Goal: Task Accomplishment & Management: Manage account settings

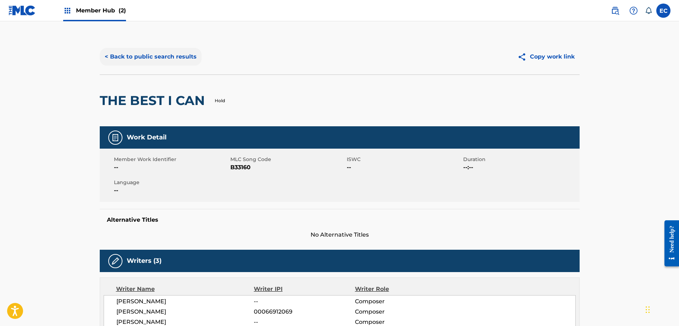
click at [184, 56] on button "< Back to public search results" at bounding box center [151, 57] width 102 height 18
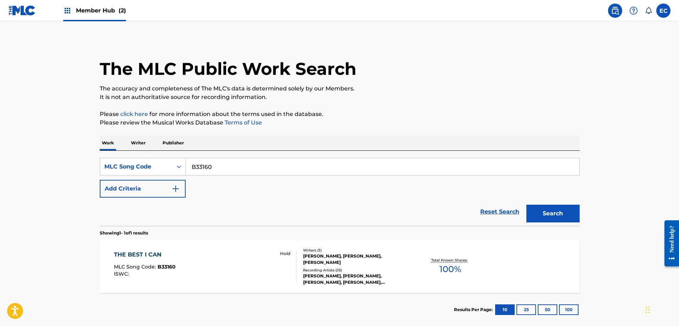
scroll to position [20, 0]
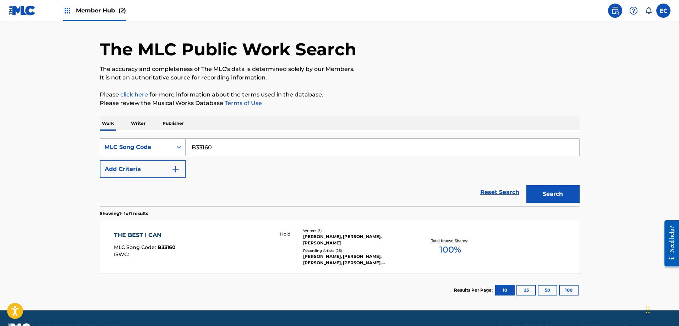
click at [203, 147] on input "B33160" at bounding box center [382, 147] width 393 height 17
paste input "H68283"
type input "H68283"
click at [557, 192] on button "Search" at bounding box center [552, 194] width 53 height 18
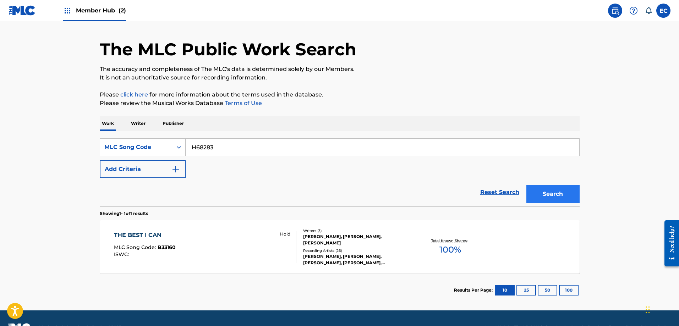
scroll to position [0, 0]
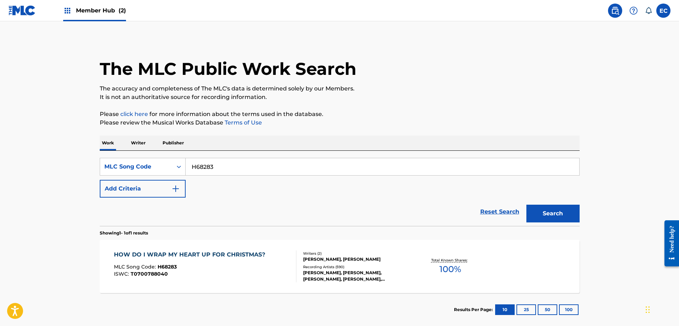
click at [214, 252] on div "HOW DO I WRAP MY HEART UP FOR CHRISTMAS?" at bounding box center [191, 254] width 155 height 9
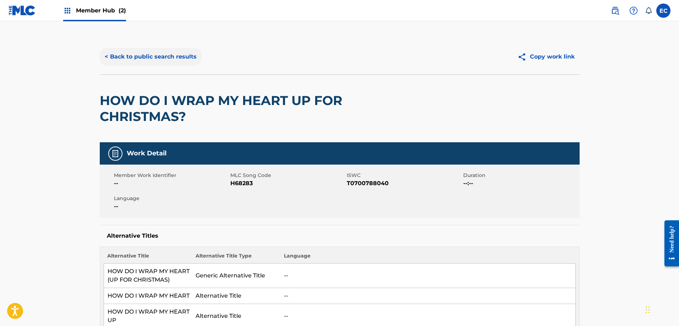
click at [153, 54] on button "< Back to public search results" at bounding box center [151, 57] width 102 height 18
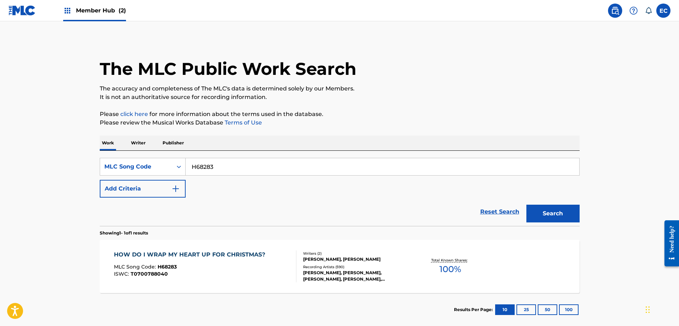
click at [89, 7] on span "Member Hub (2)" at bounding box center [101, 10] width 50 height 8
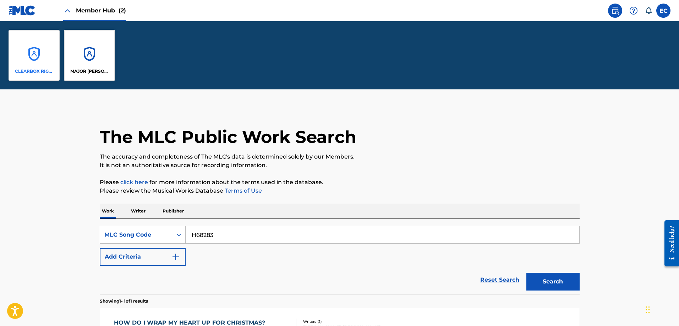
click at [46, 65] on div "CLEARBOX RIGHTS LLC" at bounding box center [34, 55] width 51 height 51
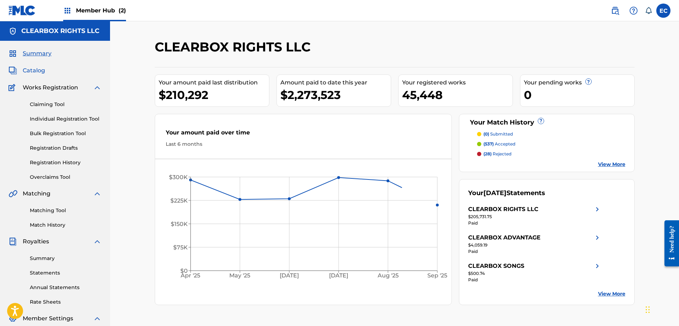
click at [32, 70] on span "Catalog" at bounding box center [34, 70] width 22 height 9
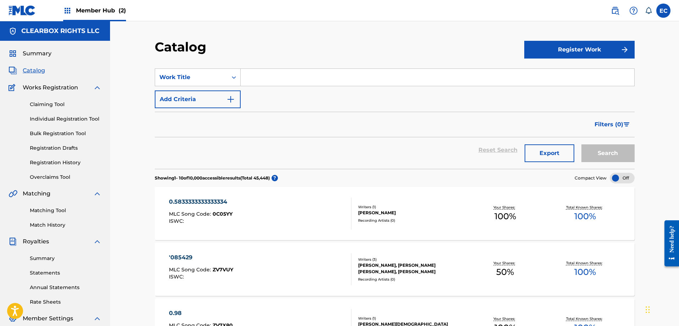
click at [320, 70] on input "Search Form" at bounding box center [437, 77] width 393 height 17
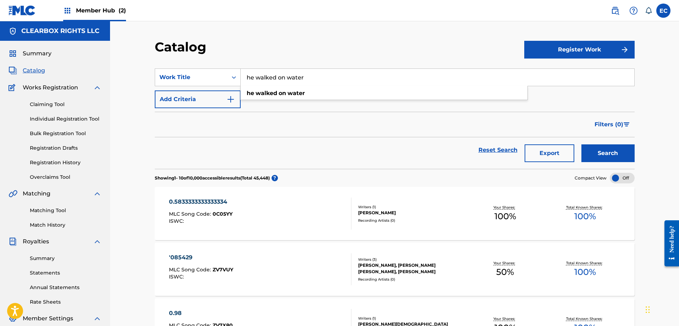
type input "he walked on water"
click at [581, 144] on button "Search" at bounding box center [607, 153] width 53 height 18
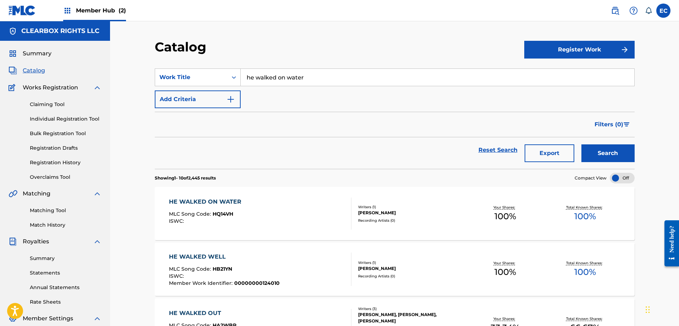
click at [204, 199] on div "HE WALKED ON WATER" at bounding box center [207, 202] width 76 height 9
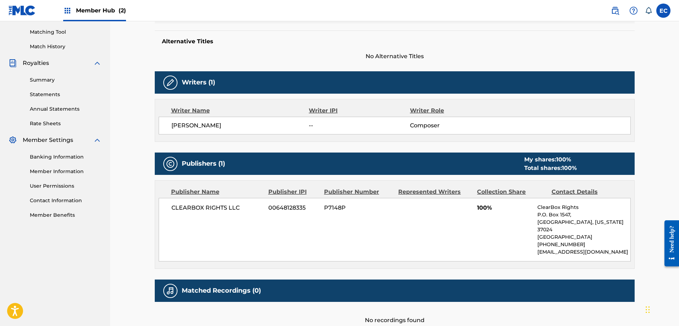
scroll to position [213, 0]
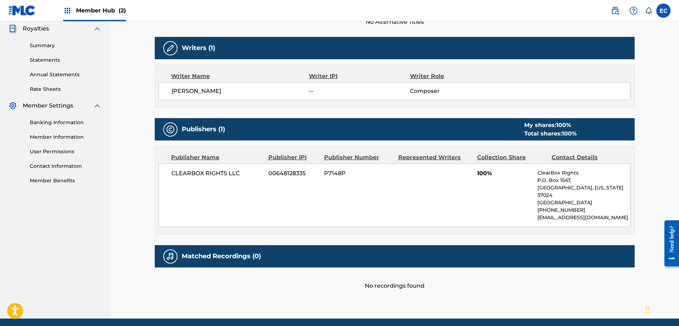
click at [115, 145] on div "< Back to results Edit Last Edited: [DATE] Source: CWR HE WALKED ON WATER Work …" at bounding box center [394, 63] width 569 height 510
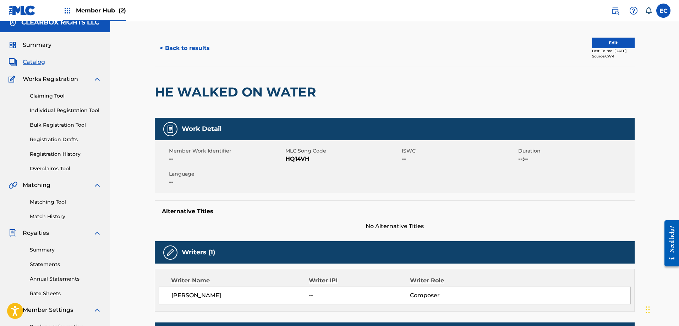
scroll to position [0, 0]
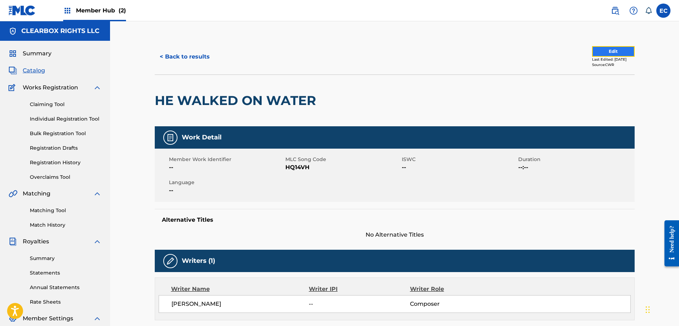
click at [608, 52] on button "Edit" at bounding box center [613, 51] width 43 height 11
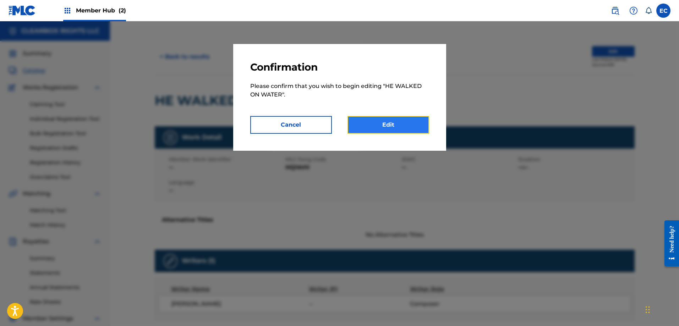
click at [394, 122] on link "Edit" at bounding box center [388, 125] width 82 height 18
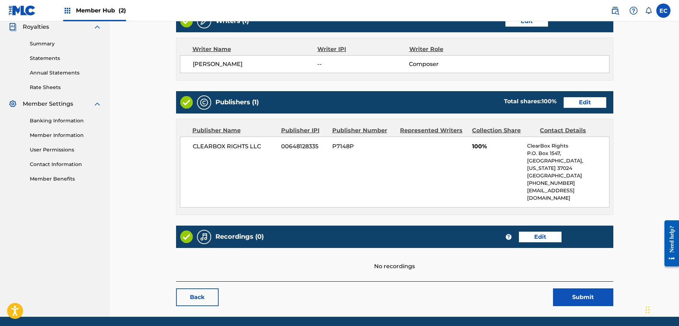
scroll to position [225, 0]
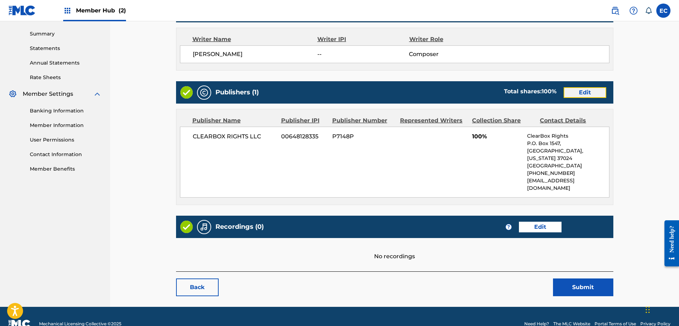
click at [594, 93] on link "Edit" at bounding box center [584, 92] width 43 height 11
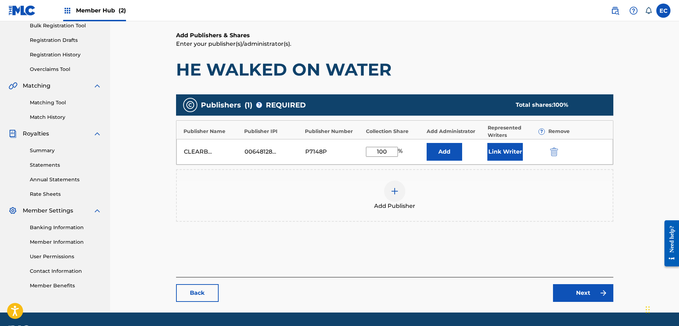
scroll to position [128, 0]
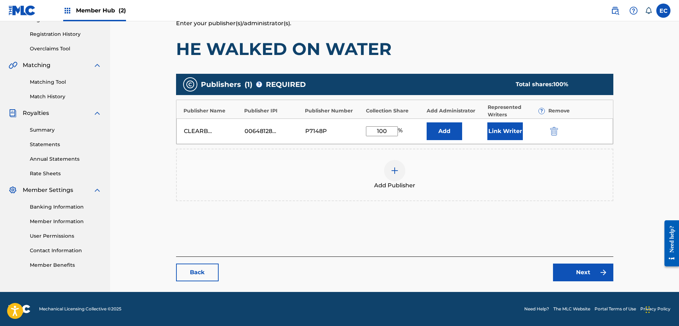
click at [385, 166] on div at bounding box center [394, 170] width 21 height 21
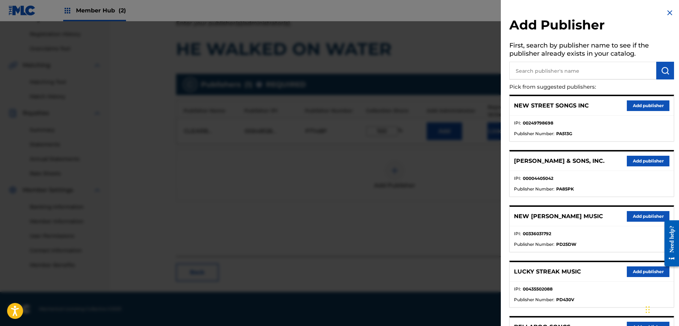
click at [536, 73] on input "text" at bounding box center [582, 71] width 147 height 18
type input "Rock that built"
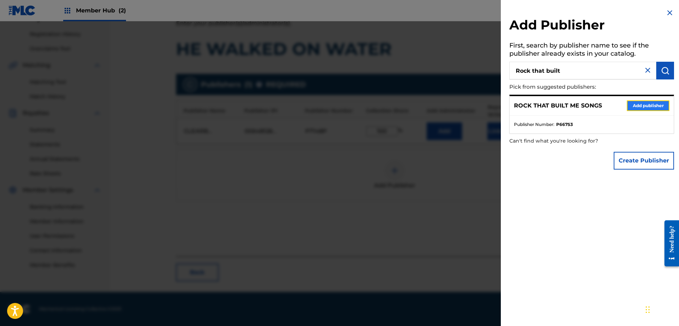
click at [653, 107] on button "Add publisher" at bounding box center [647, 105] width 43 height 11
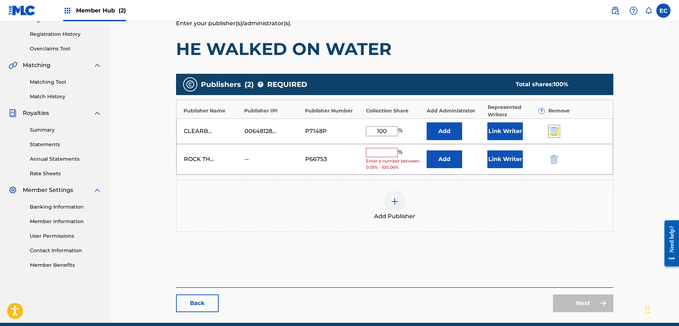
click at [556, 133] on img "submit" at bounding box center [554, 131] width 8 height 9
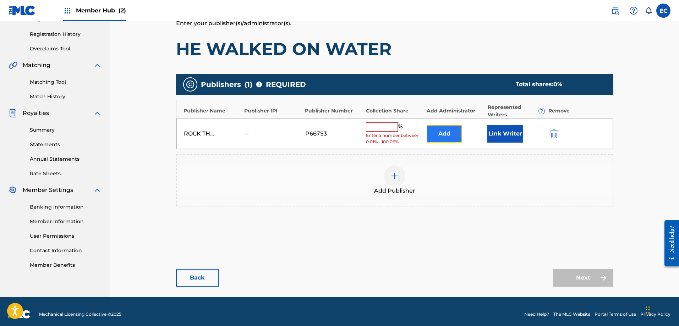
click at [452, 135] on button "Add" at bounding box center [443, 134] width 35 height 18
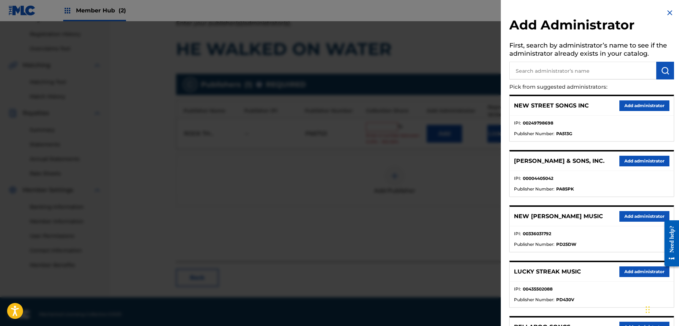
click at [538, 75] on input "text" at bounding box center [582, 71] width 147 height 18
type input "Clearbox A"
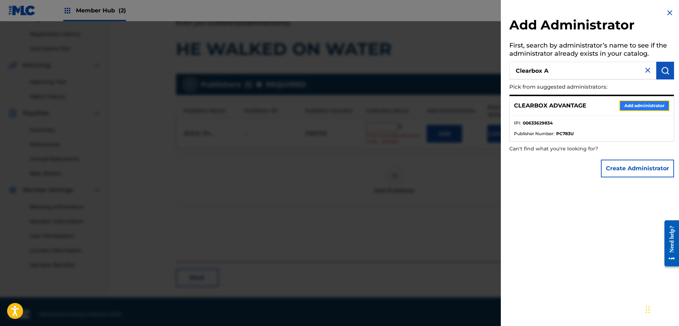
click at [641, 107] on button "Add administrator" at bounding box center [644, 105] width 50 height 11
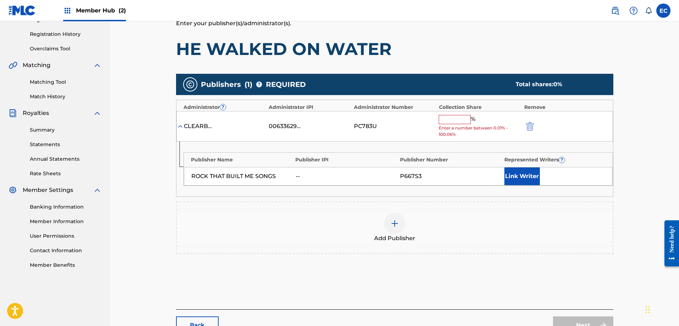
click at [455, 120] on input "text" at bounding box center [454, 119] width 32 height 9
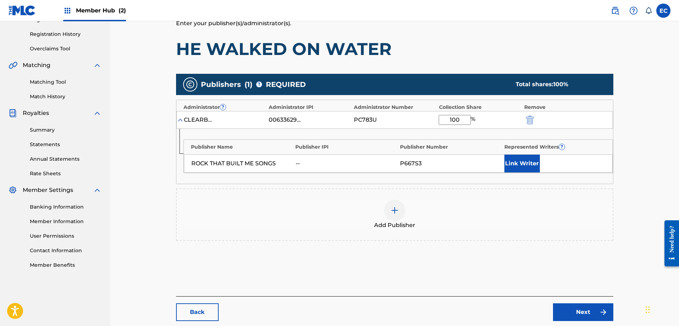
type input "100"
click at [519, 161] on button "Link Writer" at bounding box center [521, 164] width 35 height 18
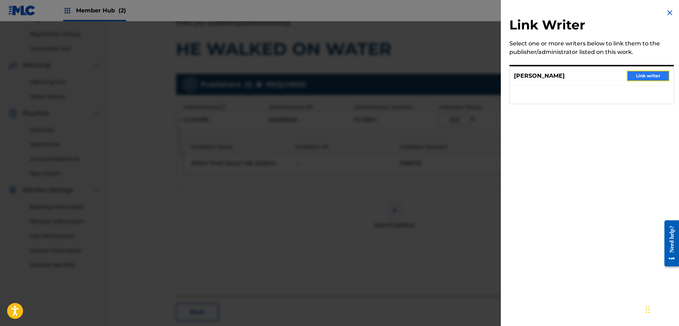
click at [641, 77] on button "Link writer" at bounding box center [647, 76] width 43 height 11
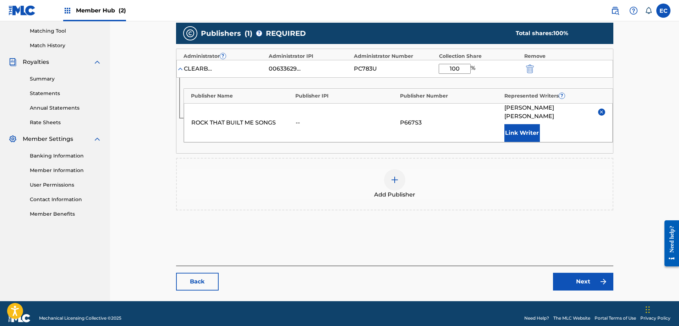
scroll to position [180, 0]
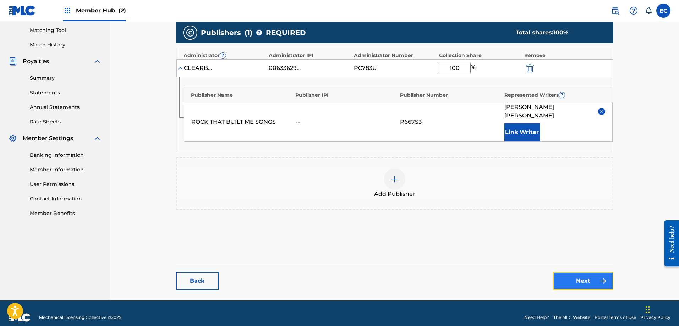
click at [577, 274] on link "Next" at bounding box center [583, 281] width 60 height 18
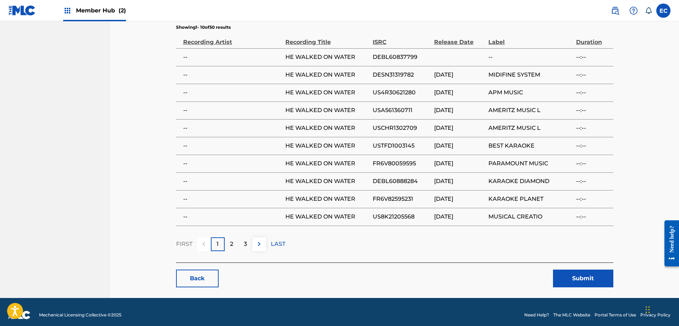
scroll to position [444, 0]
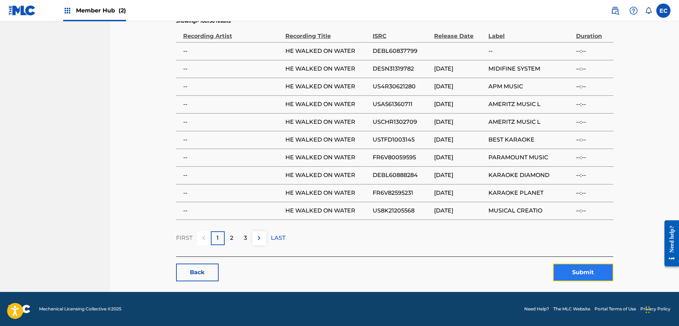
click at [585, 271] on button "Submit" at bounding box center [583, 273] width 60 height 18
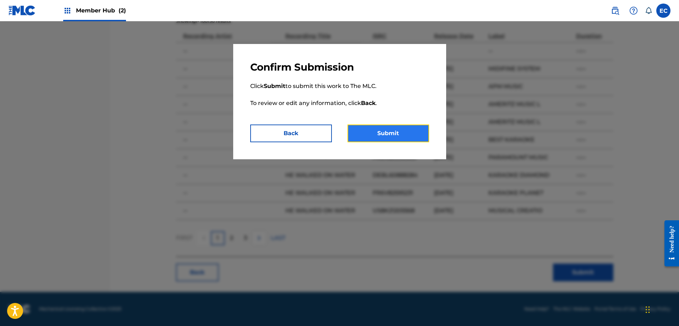
click at [376, 130] on button "Submit" at bounding box center [388, 134] width 82 height 18
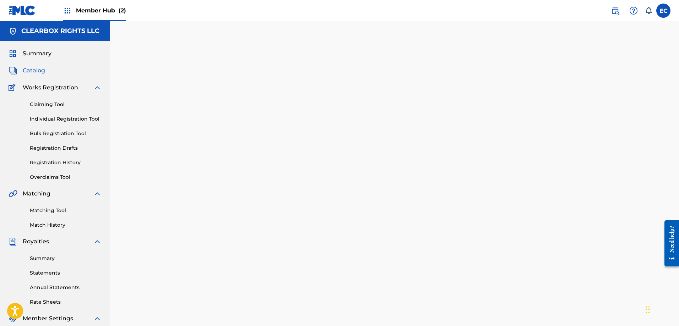
click at [35, 69] on span "Catalog" at bounding box center [34, 70] width 22 height 9
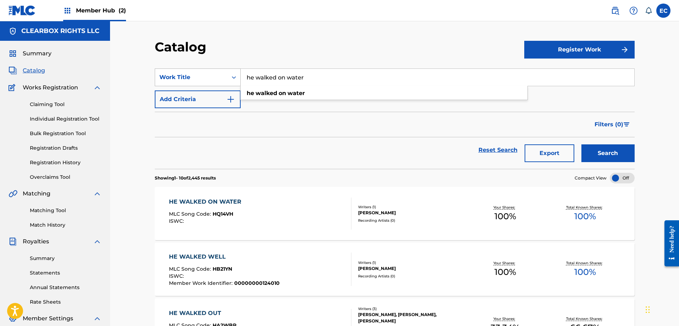
drag, startPoint x: 355, startPoint y: 74, endPoint x: 182, endPoint y: 74, distance: 172.8
click at [182, 74] on div "SearchWithCriteria089a78bb-d221-4ff8-a67a-7bf2e28bdf99 Work Title he walked on …" at bounding box center [395, 77] width 480 height 18
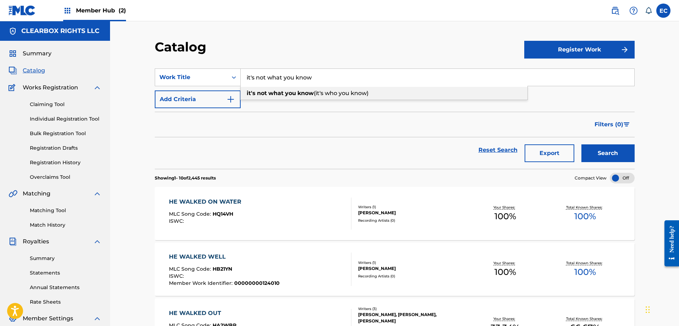
click at [339, 96] on span "(it's who you know)" at bounding box center [341, 93] width 55 height 7
type input "it's not what you know (it's who you know)"
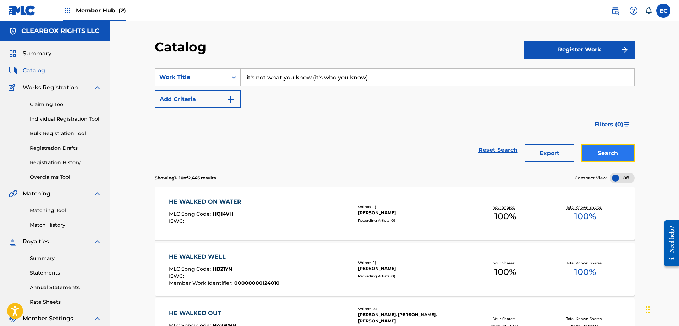
click at [626, 150] on button "Search" at bounding box center [607, 153] width 53 height 18
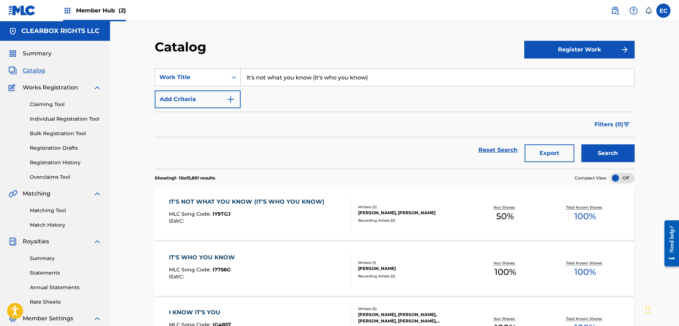
click at [296, 203] on div "IT'S NOT WHAT YOU KNOW (IT'S WHO YOU KNOW)" at bounding box center [248, 202] width 159 height 9
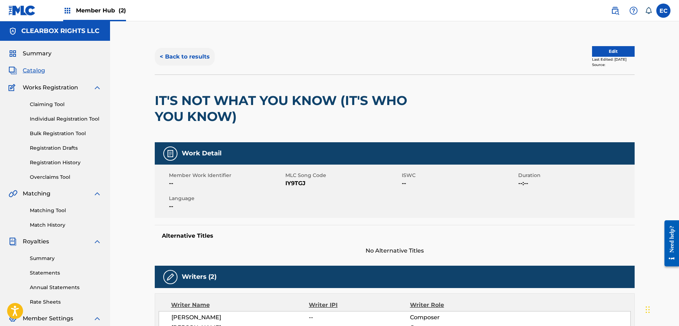
click at [200, 54] on button "< Back to results" at bounding box center [185, 57] width 60 height 18
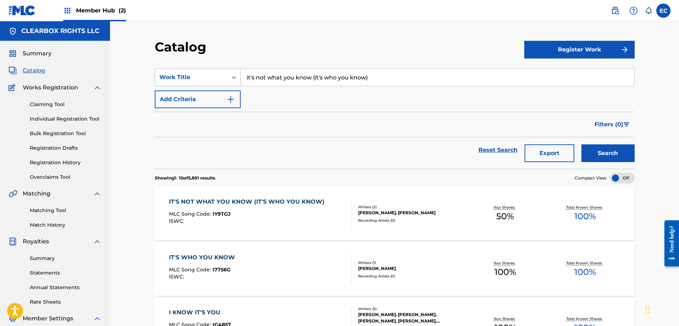
drag, startPoint x: 404, startPoint y: 78, endPoint x: 185, endPoint y: 71, distance: 219.7
click at [185, 71] on div "SearchWithCriteria089a78bb-d221-4ff8-a67a-7bf2e28bdf99 Work Title it's not what…" at bounding box center [395, 77] width 480 height 18
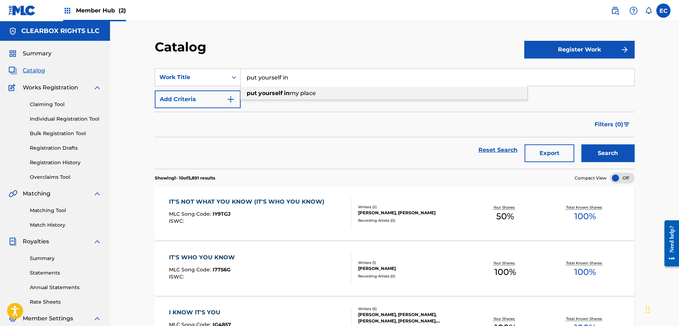
click at [268, 95] on strong "yourself" at bounding box center [270, 93] width 24 height 7
type input "put yourself in my place"
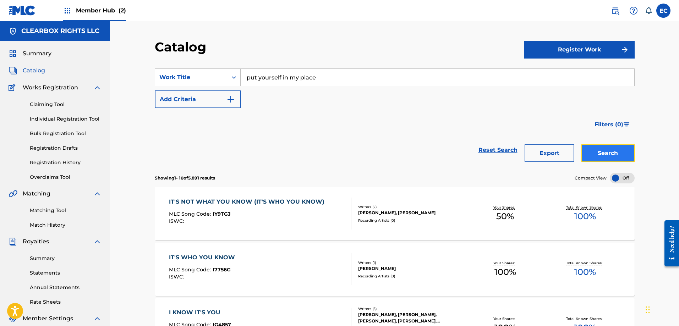
click at [614, 158] on button "Search" at bounding box center [607, 153] width 53 height 18
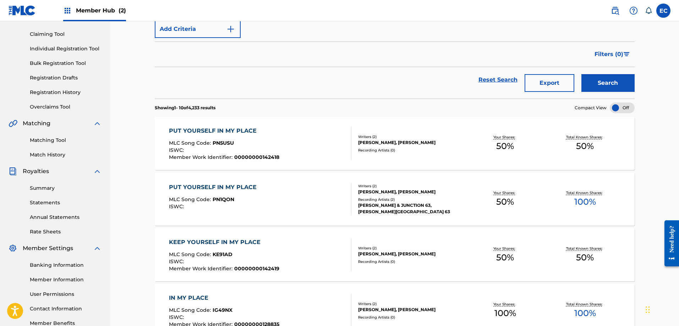
scroll to position [71, 0]
click at [215, 127] on div "PUT YOURSELF IN MY PLACE" at bounding box center [224, 130] width 110 height 9
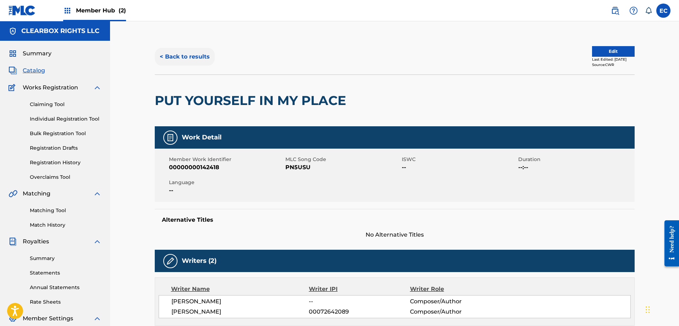
click at [192, 58] on button "< Back to results" at bounding box center [185, 57] width 60 height 18
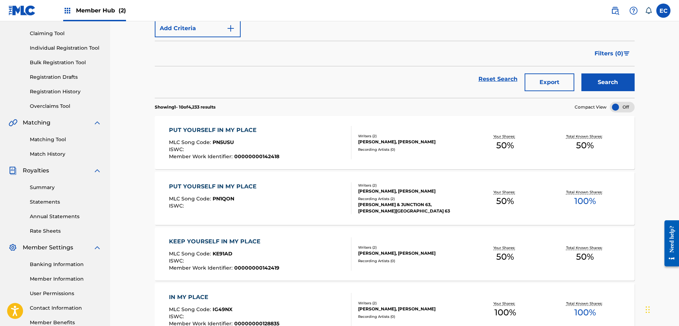
click at [238, 185] on div "PUT YOURSELF IN MY PLACE" at bounding box center [214, 186] width 91 height 9
